Goal: Task Accomplishment & Management: Use online tool/utility

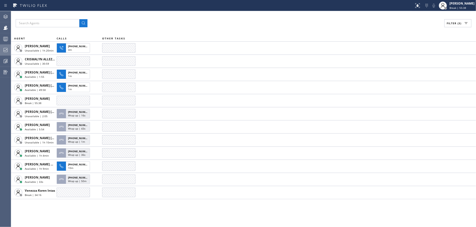
click at [3, 51] on icon at bounding box center [6, 50] width 6 height 6
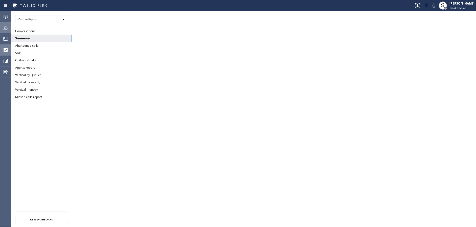
drag, startPoint x: 0, startPoint y: 41, endPoint x: 3, endPoint y: 28, distance: 13.5
click at [0, 41] on div at bounding box center [5, 39] width 11 height 6
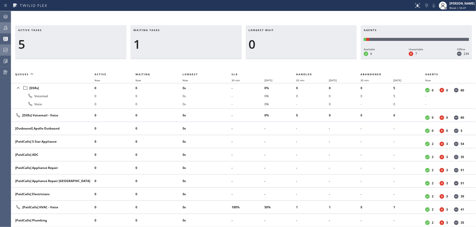
drag, startPoint x: 3, startPoint y: 28, endPoint x: 68, endPoint y: 28, distance: 65.2
click at [4, 28] on icon at bounding box center [6, 28] width 6 height 6
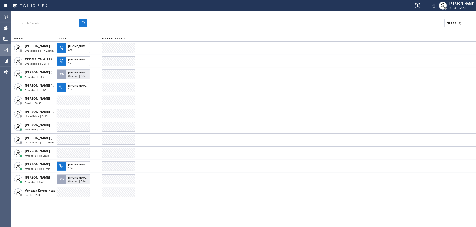
click at [186, 22] on div "Filter (3)" at bounding box center [244, 23] width 456 height 8
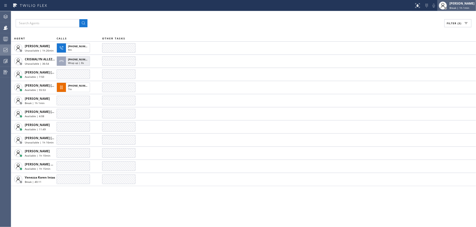
click at [469, 7] on span "Break | 1h 1min" at bounding box center [460, 8] width 20 height 4
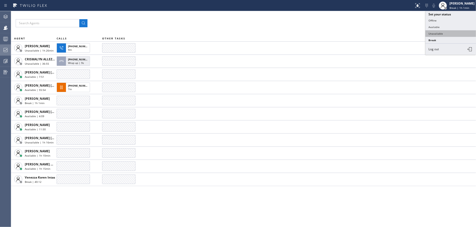
click at [451, 33] on button "Unavailable" at bounding box center [451, 33] width 51 height 7
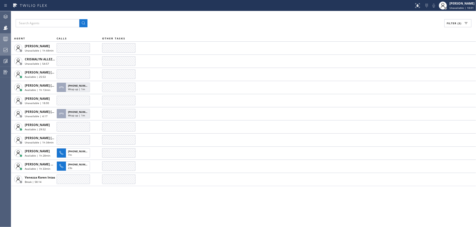
click at [4, 42] on div at bounding box center [5, 39] width 11 height 10
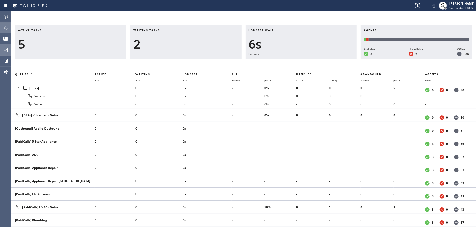
click at [1, 31] on div at bounding box center [5, 28] width 11 height 10
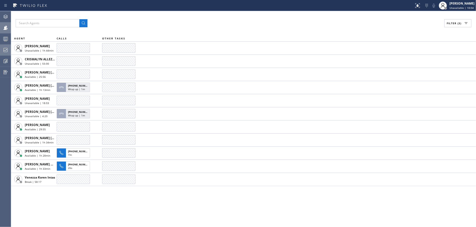
click at [1, 31] on div at bounding box center [5, 28] width 11 height 10
click at [172, 22] on div "Filter (3)" at bounding box center [244, 23] width 456 height 8
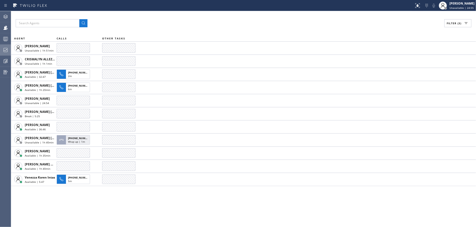
click at [173, 21] on div "Filter (3)" at bounding box center [244, 23] width 456 height 8
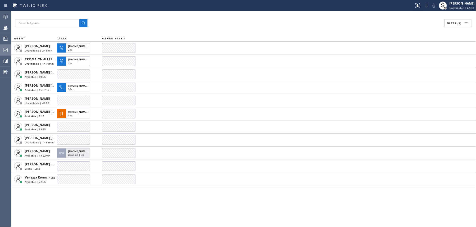
click at [116, 206] on div "Filter (3) AGENT CALLS OTHER TASKS [PERSON_NAME] Unavailable | 2h 8min [PHONE_N…" at bounding box center [243, 119] width 465 height 216
click at [116, 206] on div "Filter (3) AGENT CALLS OTHER TASKS [PERSON_NAME] Unavailable | 2h 9min [PHONE_N…" at bounding box center [243, 119] width 465 height 216
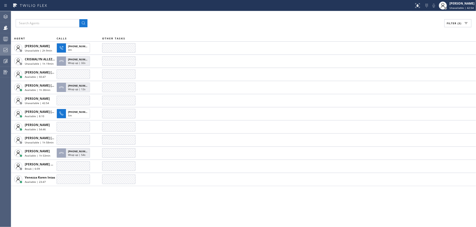
click at [116, 206] on div "Filter (3) AGENT CALLS OTHER TASKS [PERSON_NAME] Unavailable | 2h 9min [PHONE_N…" at bounding box center [243, 119] width 465 height 216
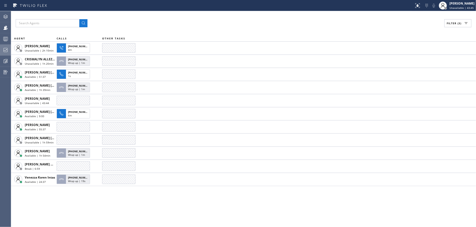
click at [116, 206] on div "Filter (3) AGENT CALLS OTHER TASKS [PERSON_NAME] Unavailable | 2h 10min [PHONE_…" at bounding box center [243, 119] width 465 height 216
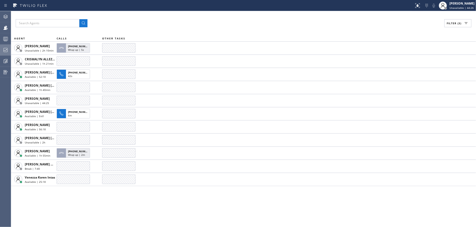
click at [116, 206] on div "Filter (3) AGENT CALLS OTHER TASKS [PERSON_NAME] Unavailable | 2h 10min [PHONE_…" at bounding box center [243, 119] width 465 height 216
click at [116, 206] on div "Filter (3) AGENT CALLS OTHER TASKS [PERSON_NAME] Unavailable | 2h 11min [PHONE_…" at bounding box center [243, 119] width 465 height 216
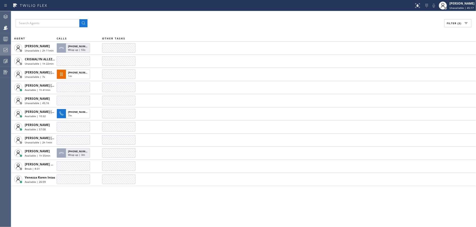
click at [116, 206] on div "Filter (3) AGENT CALLS OTHER TASKS [PERSON_NAME] Unavailable | 2h 11min [PHONE_…" at bounding box center [243, 119] width 465 height 216
click at [116, 206] on div "Filter (3) AGENT CALLS OTHER TASKS [PERSON_NAME] Unavailable | 2h 12min [PHONE_…" at bounding box center [243, 119] width 465 height 216
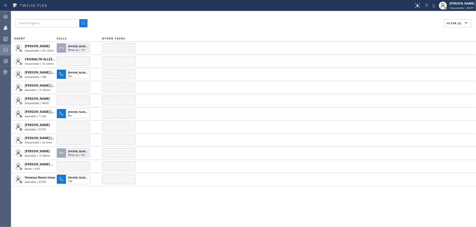
click at [116, 206] on div "Filter (3) AGENT CALLS OTHER TASKS [PERSON_NAME] Unavailable | 2h 12min [PHONE_…" at bounding box center [243, 119] width 465 height 216
click at [116, 206] on div "Filter (3) AGENT CALLS OTHER TASKS [PERSON_NAME] Unavailable | 2h 12min CRISMAL…" at bounding box center [243, 119] width 465 height 216
click at [116, 206] on div "Filter (3) AGENT CALLS OTHER TASKS [PERSON_NAME] Unavailable | 2h 13min CRISMAL…" at bounding box center [243, 119] width 465 height 216
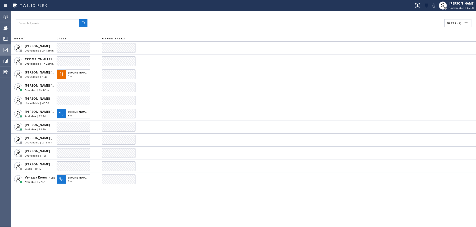
click at [116, 206] on div "Filter (3) AGENT CALLS OTHER TASKS [PERSON_NAME] Unavailable | 2h 13min CRISMAL…" at bounding box center [243, 119] width 465 height 216
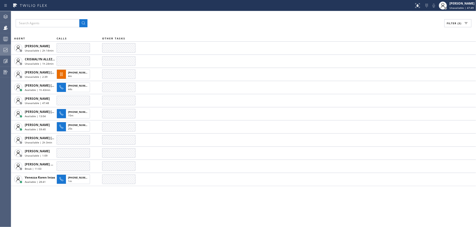
click at [116, 206] on div "Filter (3) AGENT CALLS OTHER TASKS [PERSON_NAME] Unavailable | 2h 14min CRISMAL…" at bounding box center [243, 119] width 465 height 216
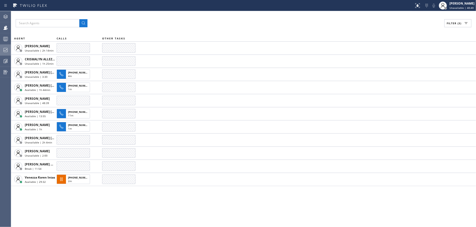
click at [116, 206] on div "Filter (3) AGENT CALLS OTHER TASKS [PERSON_NAME] Unavailable | 2h 14min CRISMAL…" at bounding box center [243, 119] width 465 height 216
click at [116, 206] on div "Filter (3) AGENT CALLS OTHER TASKS [PERSON_NAME] Unavailable | 2h 15min CRISMAL…" at bounding box center [243, 119] width 465 height 216
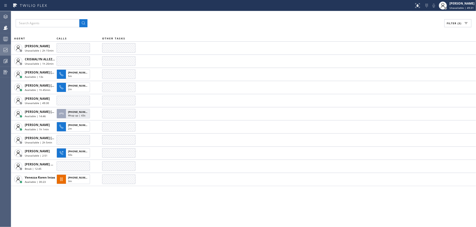
click at [116, 206] on div "Filter (3) AGENT CALLS OTHER TASKS [PERSON_NAME] Unavailable | 2h 15min CRISMAL…" at bounding box center [243, 119] width 465 height 216
click at [116, 206] on div "Filter (3) AGENT CALLS OTHER TASKS [PERSON_NAME] Unavailable | 2h 16min CRISMAL…" at bounding box center [243, 119] width 465 height 216
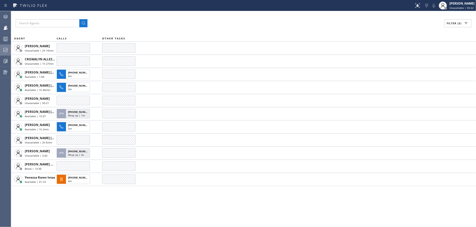
click at [116, 206] on div "Filter (3) AGENT CALLS OTHER TASKS [PERSON_NAME] Unavailable | 2h 16min CRISMAL…" at bounding box center [243, 119] width 465 height 216
click at [116, 206] on div "Filter (3) AGENT CALLS OTHER TASKS [PERSON_NAME] Unavailable | 2h 17min CRISMAL…" at bounding box center [243, 119] width 465 height 216
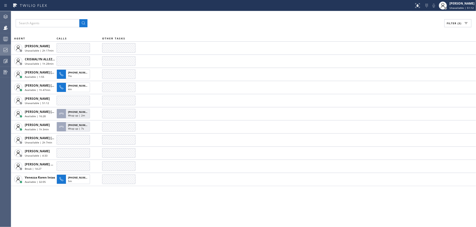
click at [116, 206] on div "Filter (3) AGENT CALLS OTHER TASKS [PERSON_NAME] Unavailable | 2h 17min CRISMAL…" at bounding box center [243, 119] width 465 height 216
click at [116, 206] on div "Filter (3) AGENT CALLS OTHER TASKS [PERSON_NAME] Unavailable | 2h 18min CRISMAL…" at bounding box center [243, 119] width 465 height 216
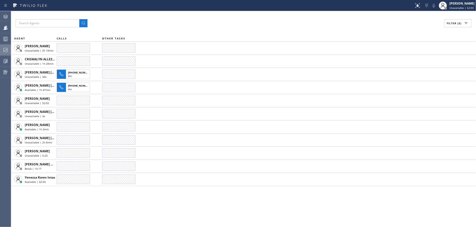
click at [116, 206] on div "Filter (3) AGENT CALLS OTHER TASKS [PERSON_NAME] Unavailable | 2h 18min CRISMAL…" at bounding box center [243, 119] width 465 height 216
click at [116, 206] on div "Filter (3) AGENT CALLS OTHER TASKS [PERSON_NAME] Unavailable | 2h 19min CRISMAL…" at bounding box center [243, 119] width 465 height 216
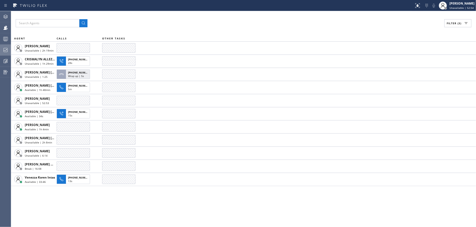
click at [116, 206] on div "Filter (3) AGENT CALLS OTHER TASKS [PERSON_NAME] Unavailable | 2h 19min CRISMAL…" at bounding box center [243, 119] width 465 height 216
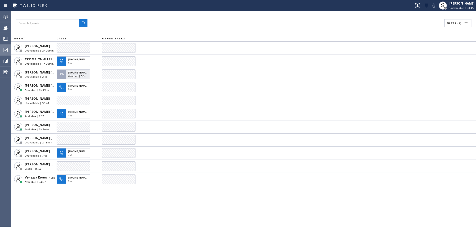
click at [116, 206] on div "Filter (3) AGENT CALLS OTHER TASKS [PERSON_NAME] Unavailable | 2h 20min CRISMAL…" at bounding box center [243, 119] width 465 height 216
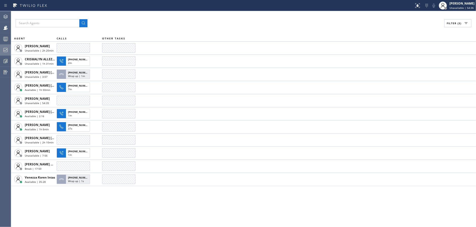
click at [116, 206] on div "Filter (3) AGENT CALLS OTHER TASKS [PERSON_NAME] Unavailable | 2h 20min CRISMAL…" at bounding box center [243, 119] width 465 height 216
click at [116, 206] on div "Filter (3) AGENT CALLS OTHER TASKS [PERSON_NAME] Unavailable | 2h 21min CRISMAL…" at bounding box center [243, 119] width 465 height 216
click at [3, 56] on button "Analyze" at bounding box center [5, 61] width 11 height 11
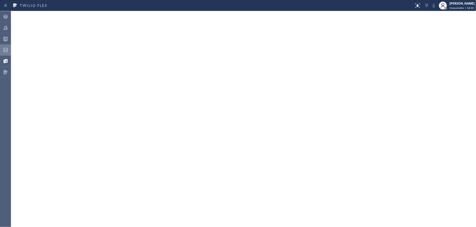
click at [2, 50] on div at bounding box center [5, 50] width 11 height 6
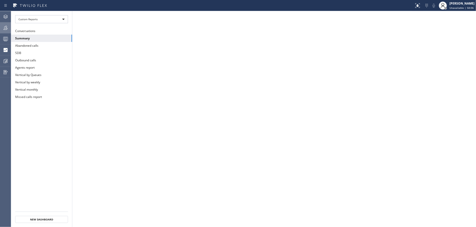
click at [3, 25] on icon at bounding box center [6, 28] width 6 height 6
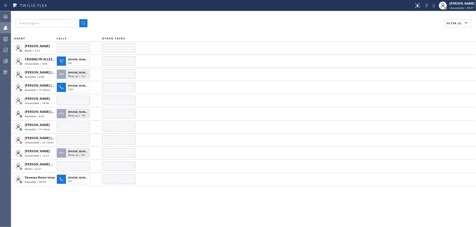
click at [322, 19] on div "Filter (3)" at bounding box center [244, 23] width 456 height 8
click at [155, 204] on div "Filter (3) AGENT CALLS OTHER TASKS [PERSON_NAME] Break | 4:02 CRISMALYN ALLEZER…" at bounding box center [243, 119] width 465 height 216
